Goal: Task Accomplishment & Management: Complete application form

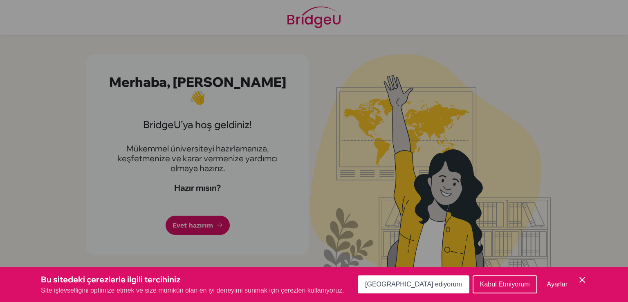
click at [439, 286] on font "[GEOGRAPHIC_DATA] ediyorum" at bounding box center [413, 284] width 97 height 7
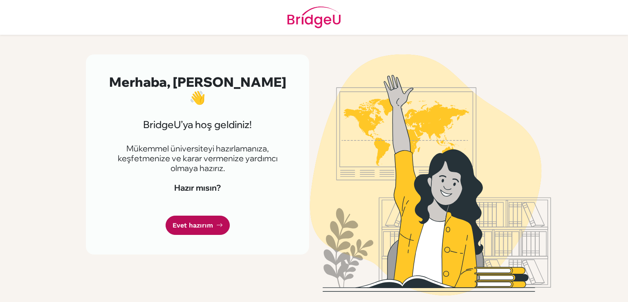
click at [185, 216] on link "Evet hazırım" at bounding box center [198, 225] width 64 height 19
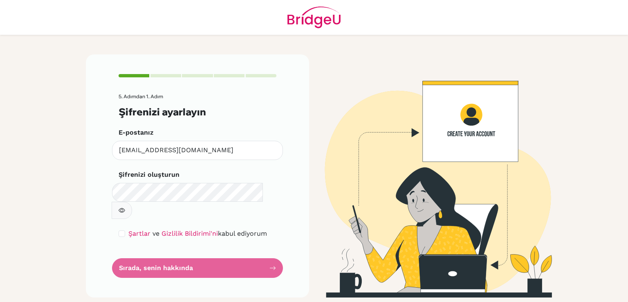
click at [347, 150] on img at bounding box center [431, 175] width 466 height 243
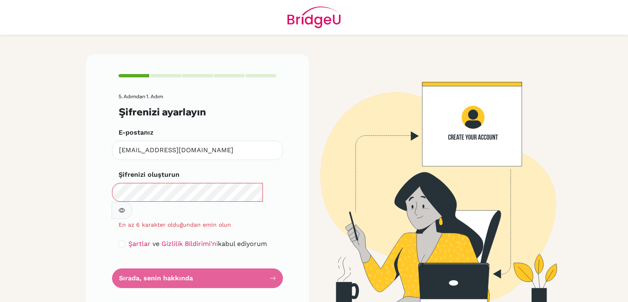
click at [125, 208] on icon "button" at bounding box center [122, 210] width 7 height 5
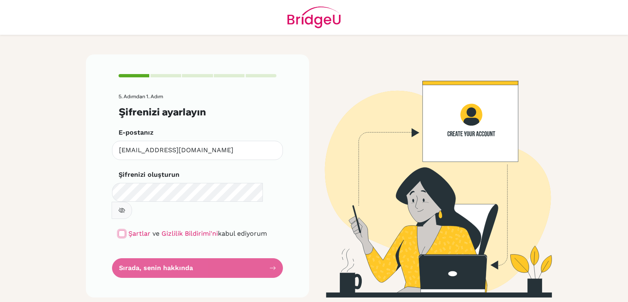
click at [119, 230] on input "checkbox" at bounding box center [122, 233] width 7 height 7
checkbox input "true"
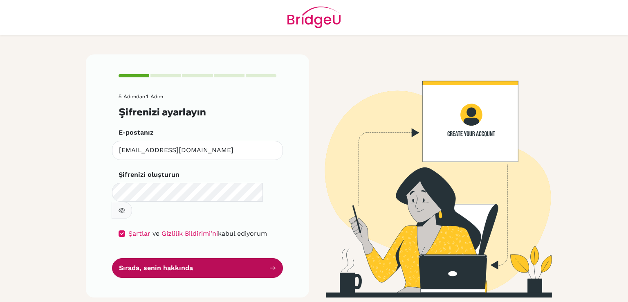
click at [215, 258] on button "Sırada, senin hakkında" at bounding box center [197, 267] width 171 height 19
